Goal: Task Accomplishment & Management: Complete application form

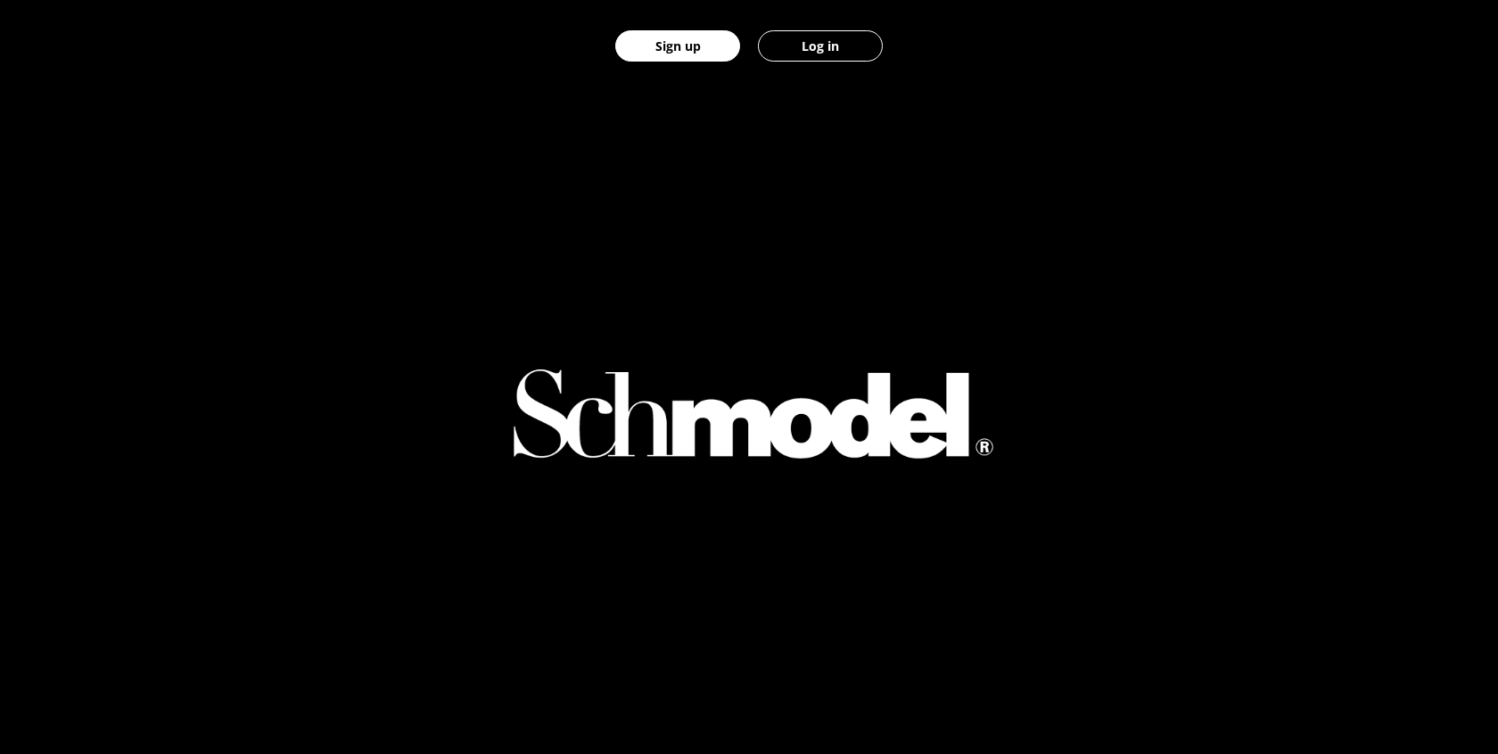
click at [843, 45] on button "Log in" at bounding box center [820, 45] width 125 height 31
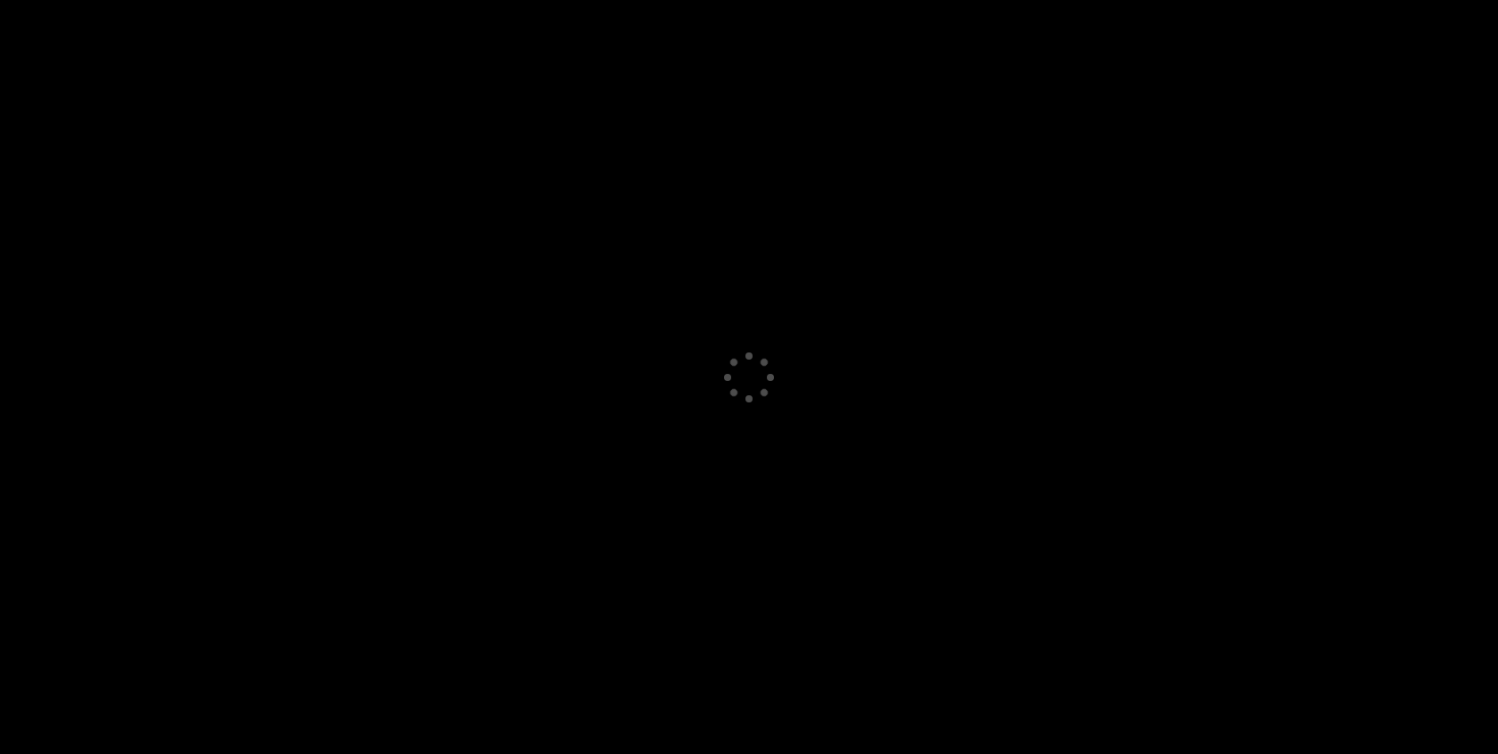
select select "GB"
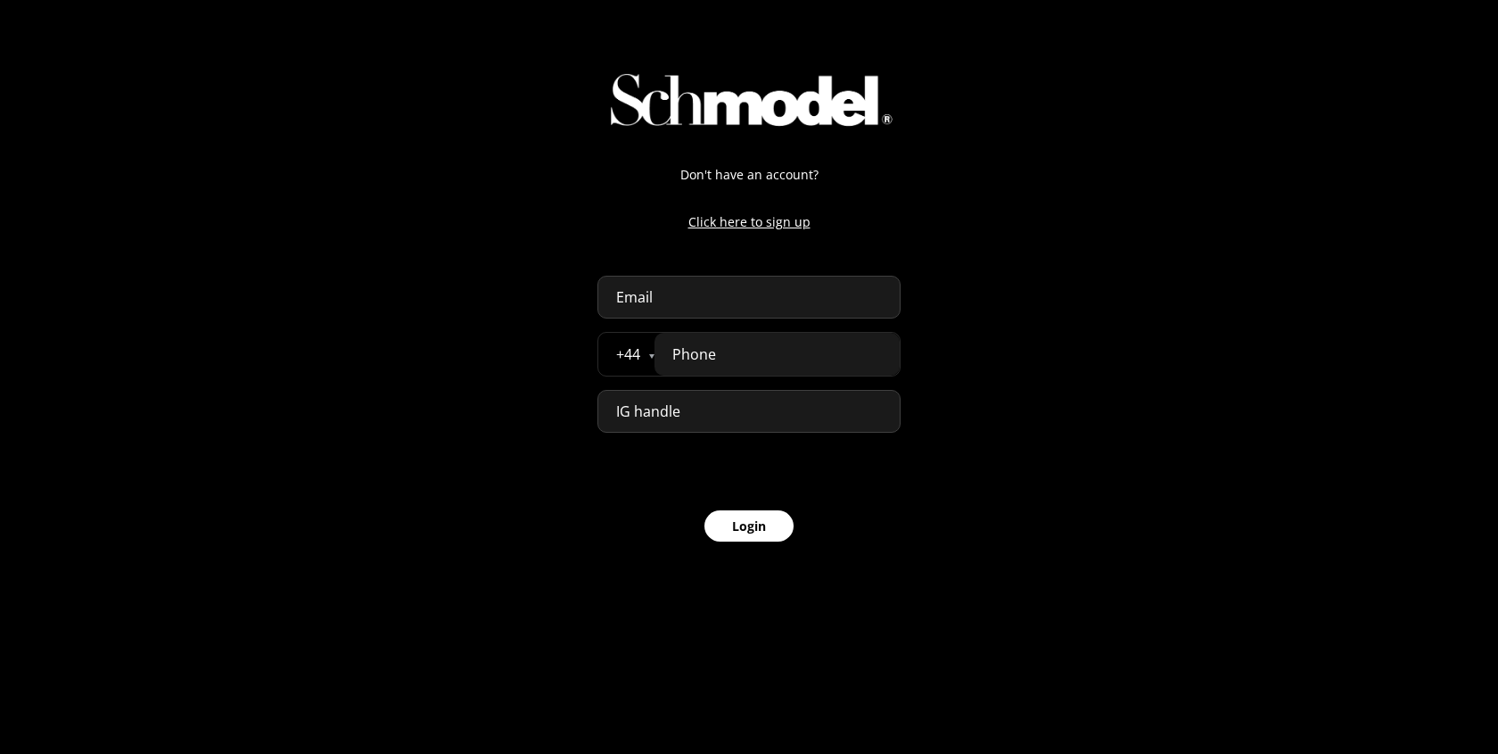
click at [648, 285] on input "email" at bounding box center [749, 297] width 303 height 43
type input "[PERSON_NAME][DOMAIN_NAME][EMAIL_ADDRESS][PERSON_NAME][DOMAIN_NAME]"
click at [708, 352] on input "tel" at bounding box center [777, 354] width 245 height 43
type input "07777 777777"
click at [767, 541] on button "Login" at bounding box center [749, 525] width 89 height 31
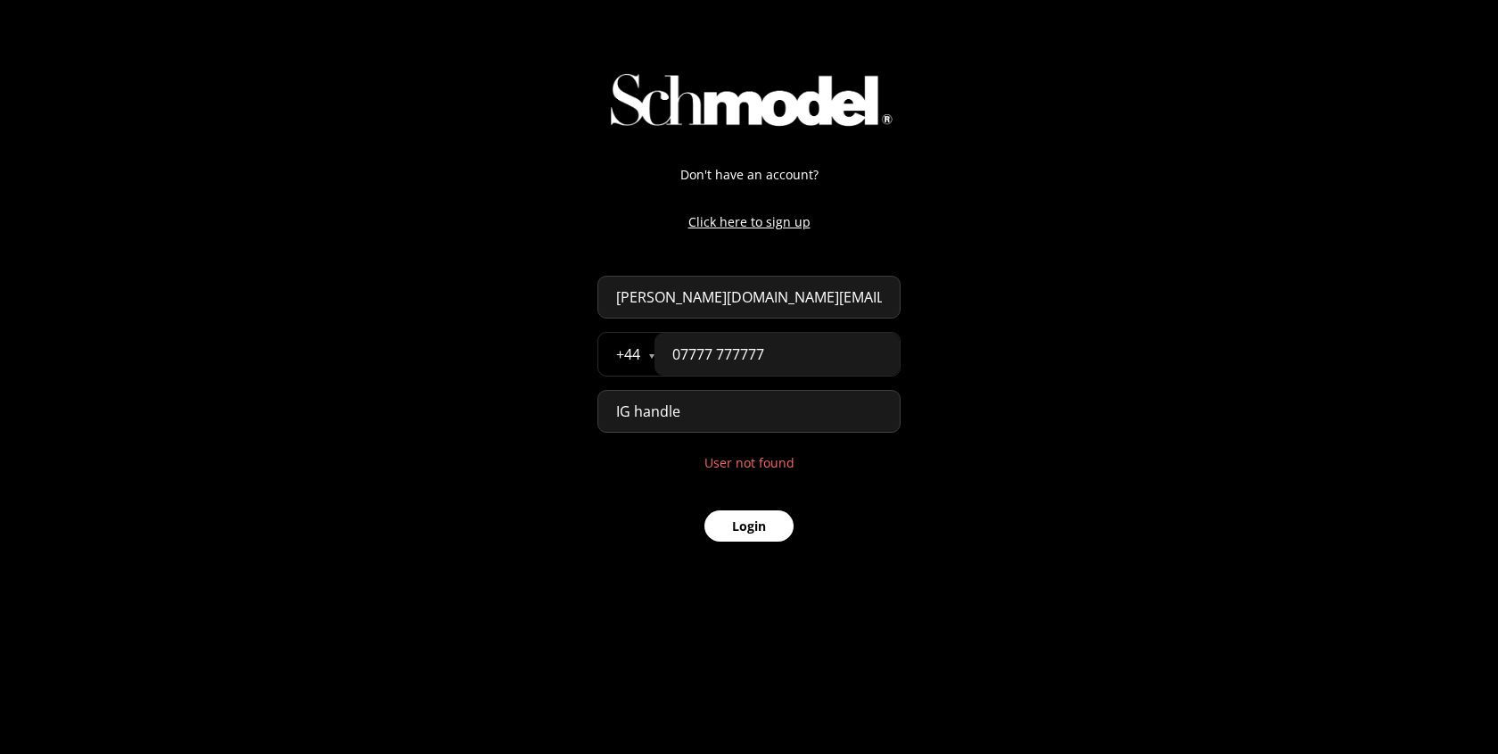
click at [803, 347] on input "07777 777777" at bounding box center [777, 354] width 245 height 43
type input "07777 777772"
click at [739, 539] on button "Login" at bounding box center [749, 525] width 89 height 31
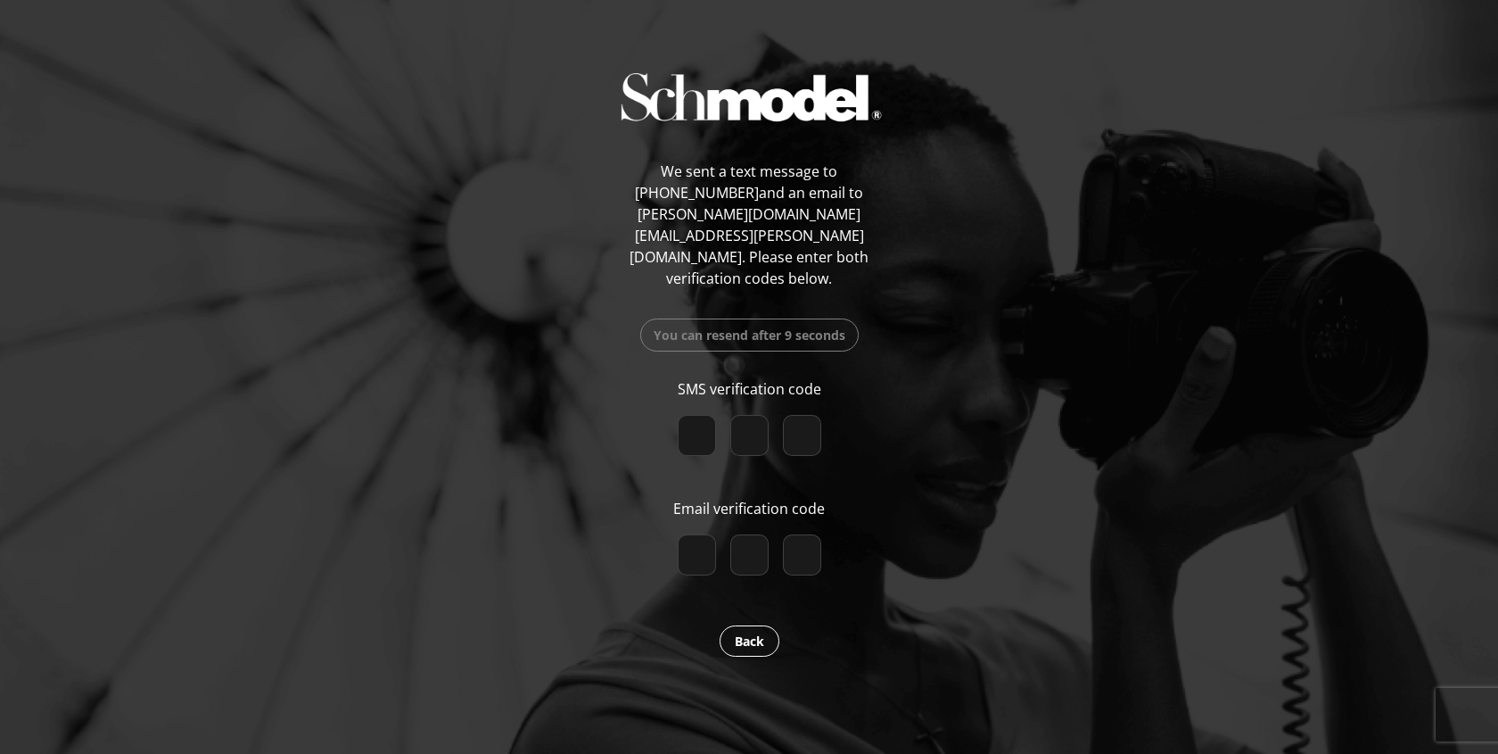
paste input "5"
type input "5"
type input "7"
type input "5"
checkbox input "true"
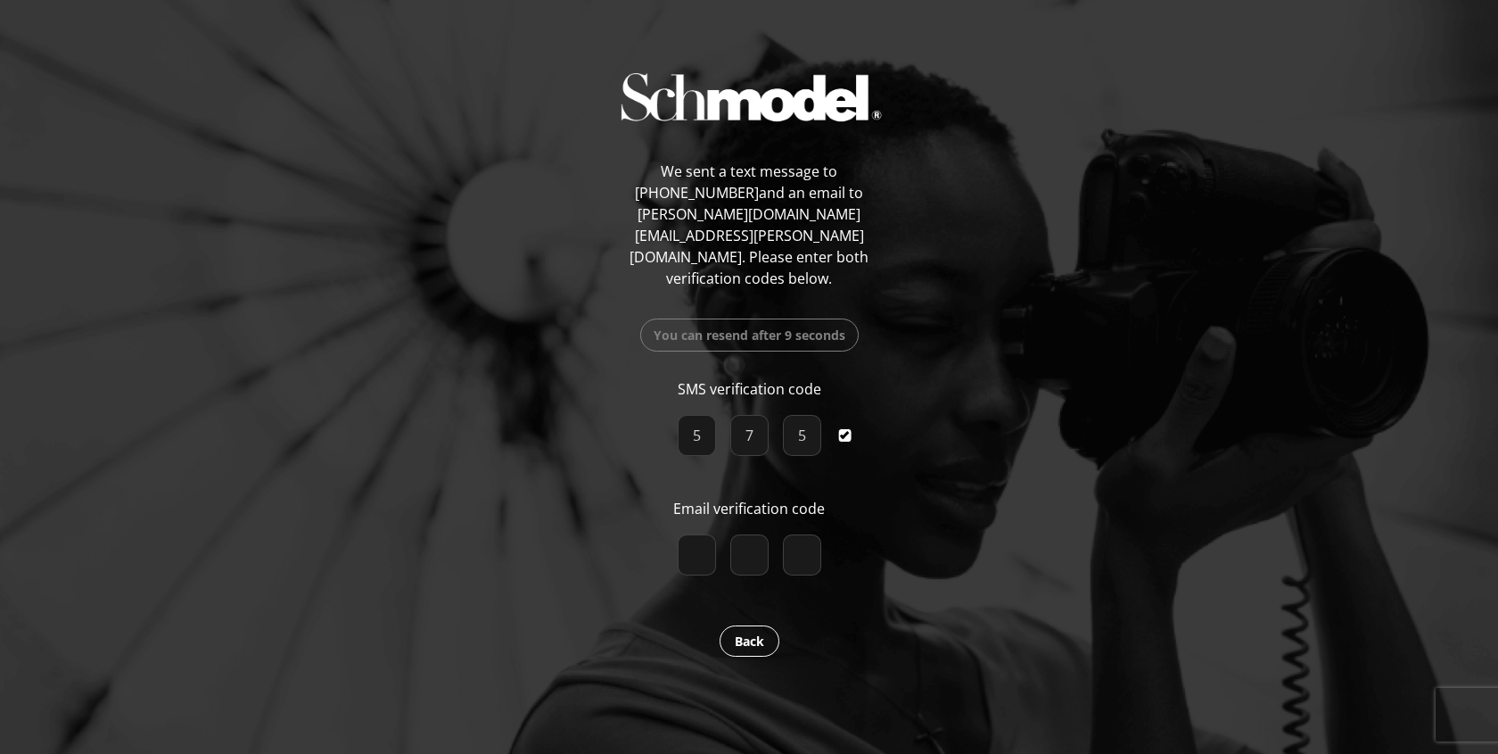
click at [694, 534] on input "number" at bounding box center [697, 554] width 38 height 41
type input "4"
type input "8"
type input "5"
click at [800, 534] on input "5" at bounding box center [802, 554] width 38 height 41
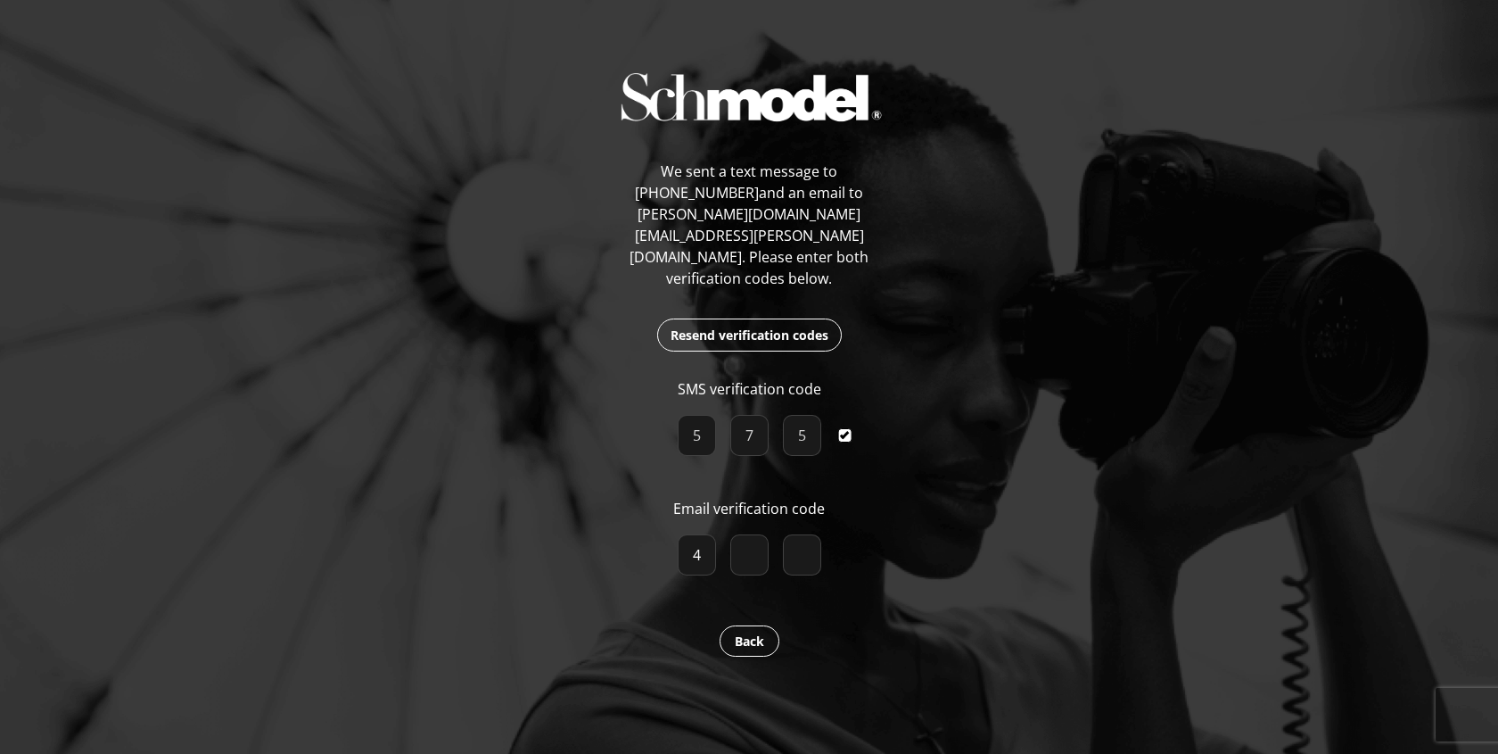
type input "5"
type input "4"
type input "5"
type input "8"
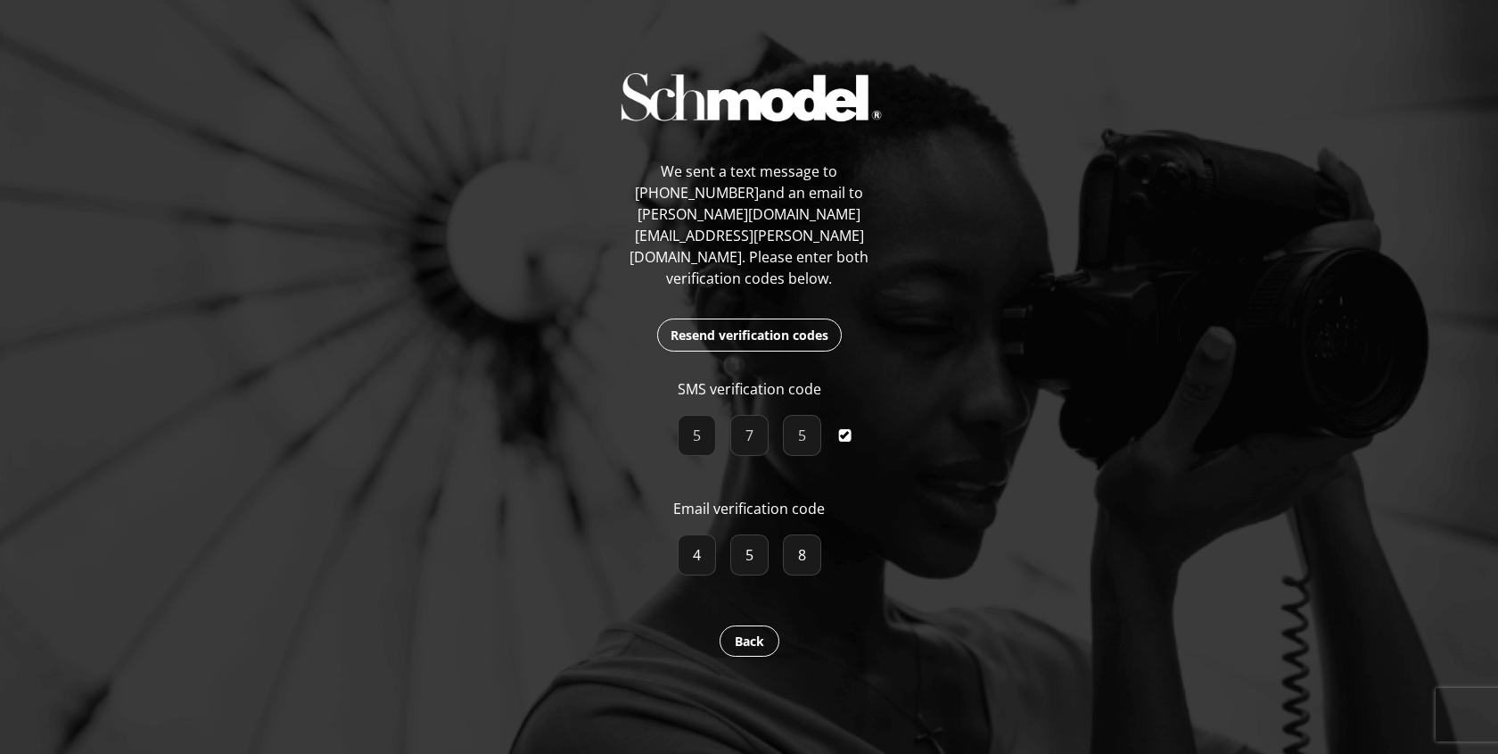
checkbox input "true"
